Goal: Complete application form

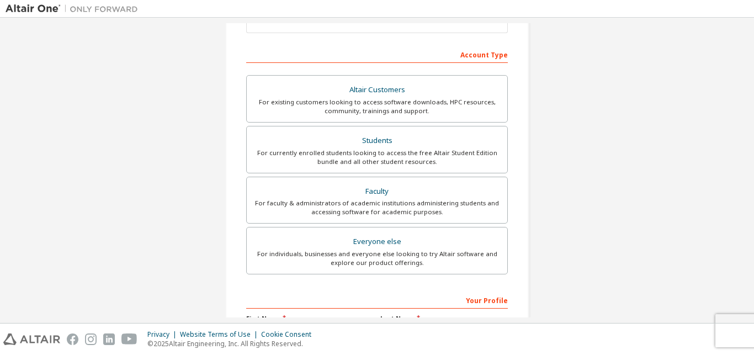
scroll to position [169, 0]
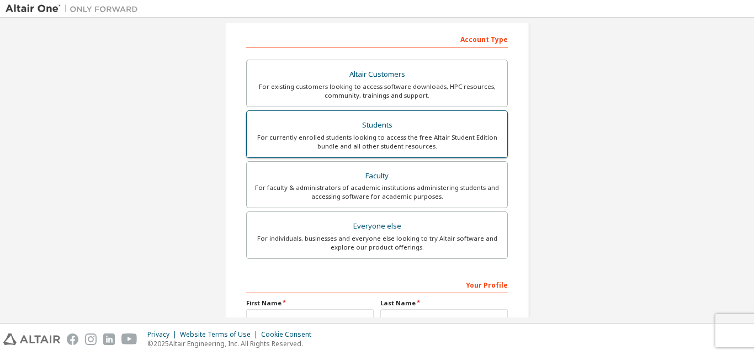
type input "**********"
click at [387, 136] on div "For currently enrolled students looking to access the free Altair Student Editi…" at bounding box center [376, 142] width 247 height 18
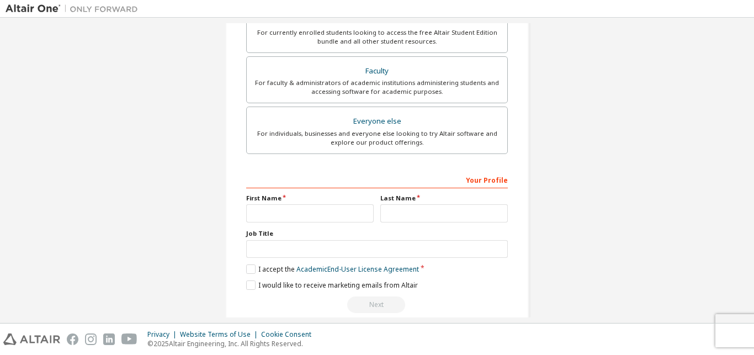
scroll to position [281, 0]
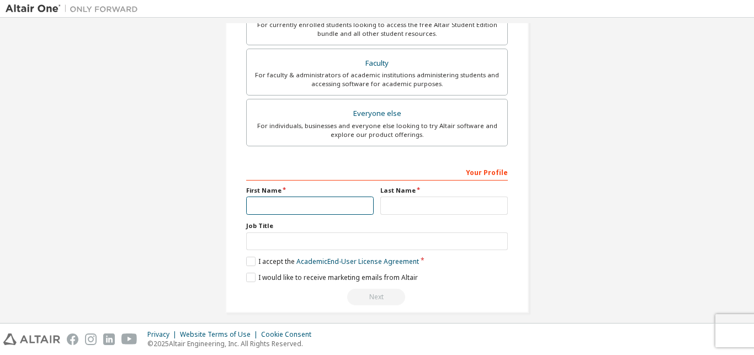
click at [294, 211] on input "text" at bounding box center [309, 205] width 127 height 18
type input "******"
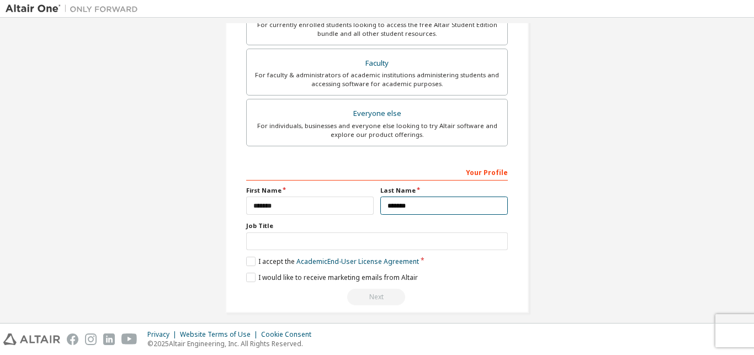
type input "*******"
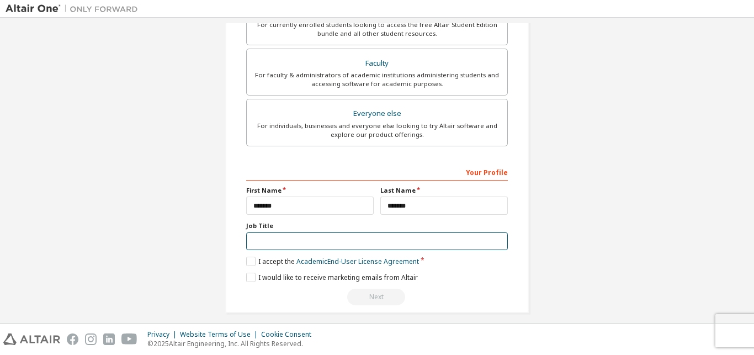
click at [267, 239] on input "text" at bounding box center [377, 241] width 262 height 18
type input "*"
type input "********"
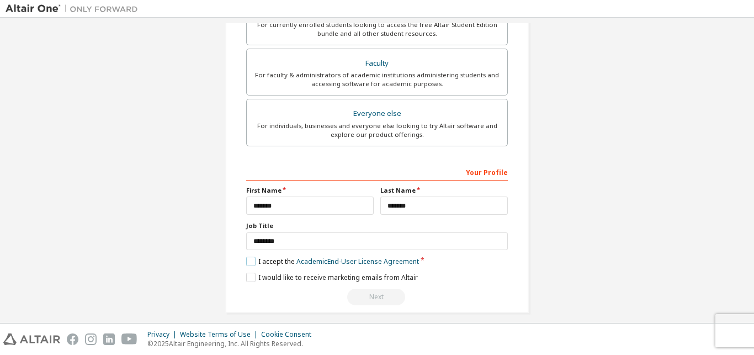
click at [248, 260] on label "I accept the Academic End-User License Agreement" at bounding box center [332, 261] width 173 height 9
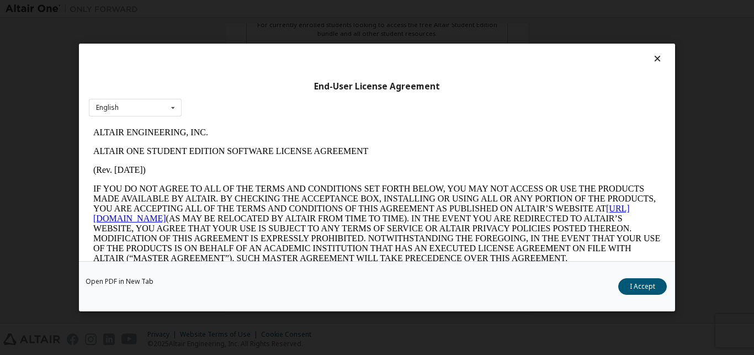
scroll to position [0, 0]
drag, startPoint x: 647, startPoint y: 289, endPoint x: 621, endPoint y: 291, distance: 26.6
click at [647, 288] on button "I Accept" at bounding box center [642, 286] width 49 height 17
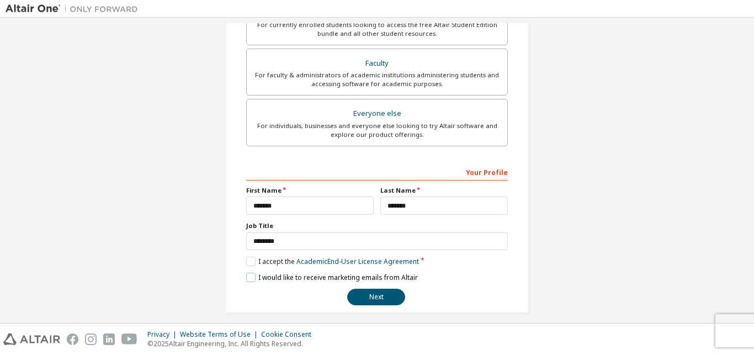
click at [246, 279] on label "I would like to receive marketing emails from Altair" at bounding box center [332, 277] width 172 height 9
click at [384, 296] on button "Next" at bounding box center [376, 297] width 58 height 17
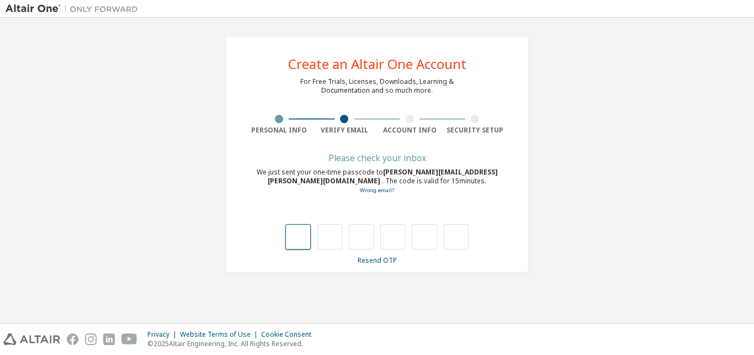
type input "*"
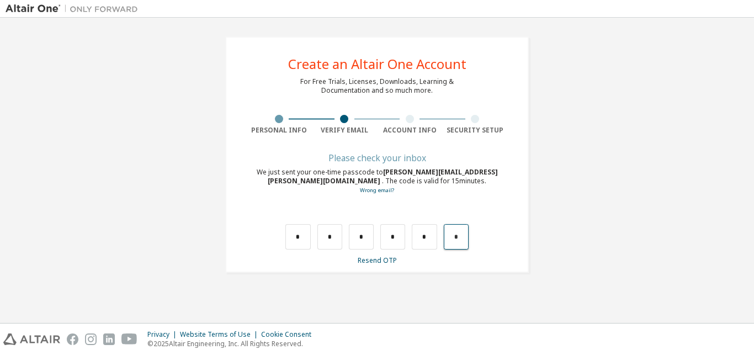
type input "*"
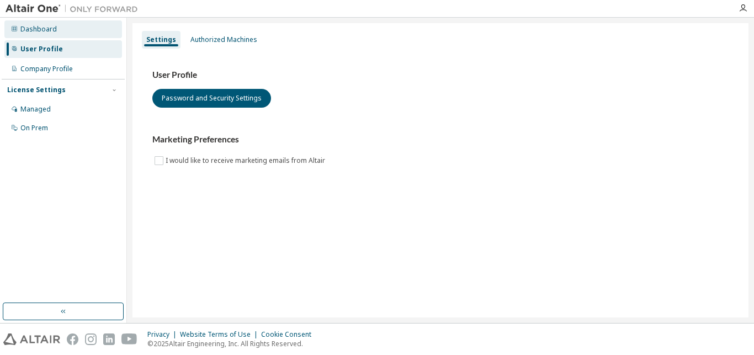
click at [43, 28] on div "Dashboard" at bounding box center [38, 29] width 36 height 9
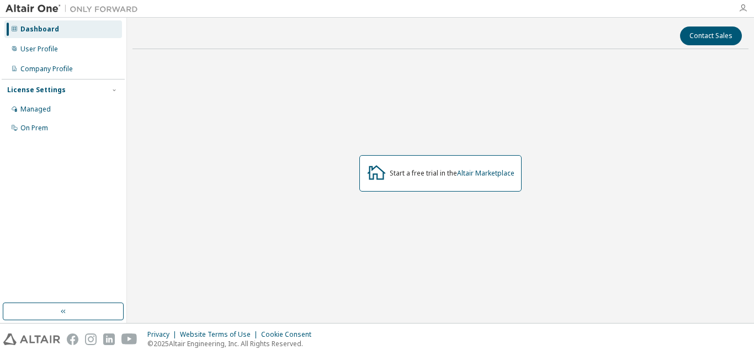
click at [744, 5] on icon "button" at bounding box center [742, 8] width 9 height 9
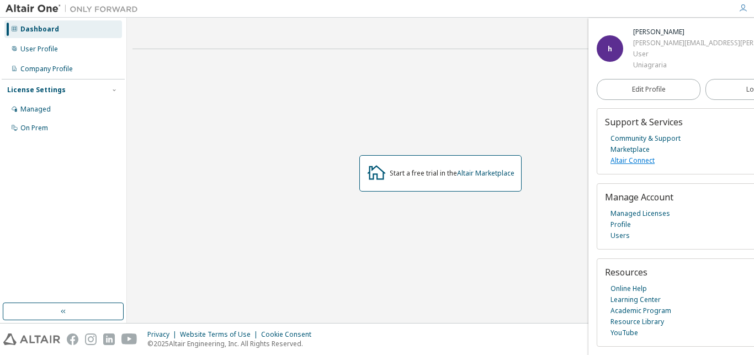
click at [635, 159] on link "Altair Connect" at bounding box center [632, 160] width 44 height 11
